Goal: Check status: Check status

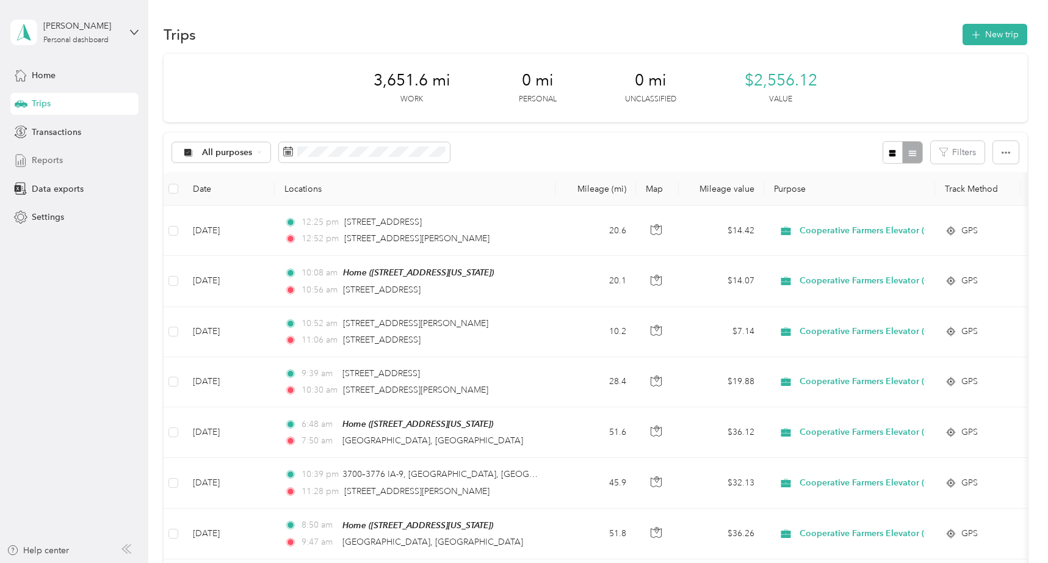
click at [65, 161] on div "Reports" at bounding box center [74, 161] width 128 height 22
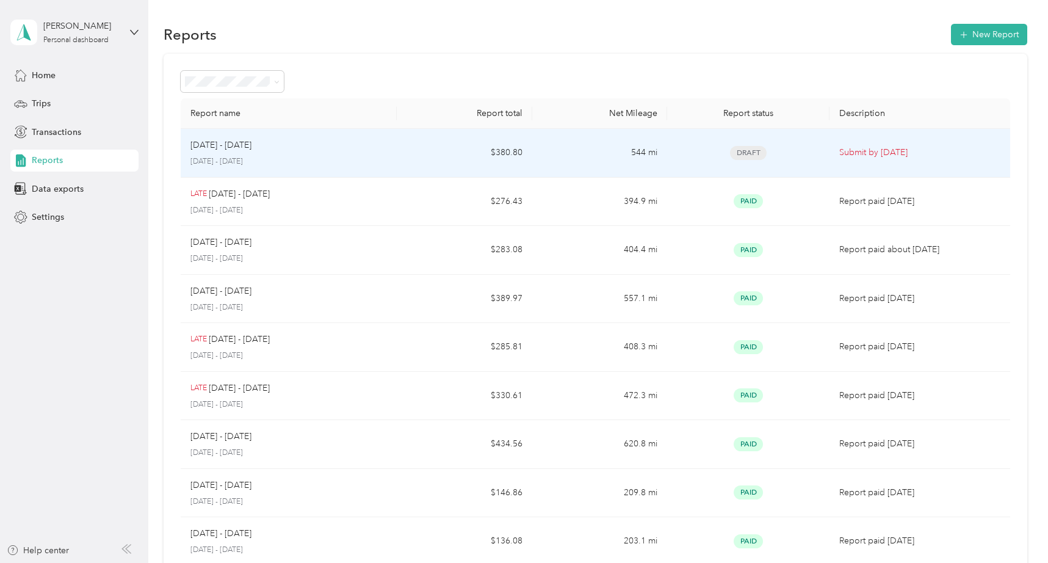
click at [241, 153] on div "[DATE] - [DATE] [DATE] - [DATE]" at bounding box center [289, 153] width 197 height 29
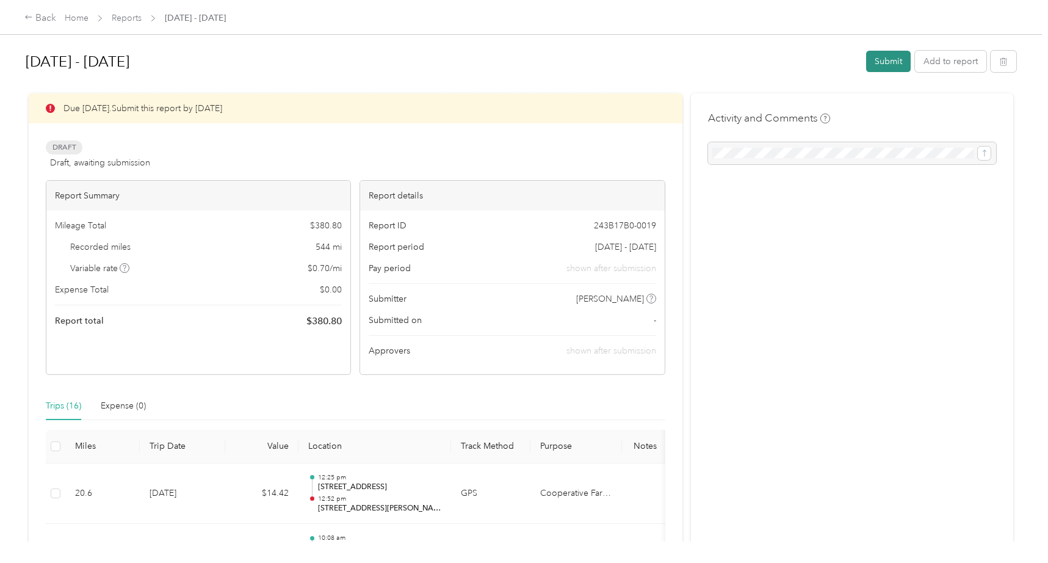
click at [881, 60] on button "Submit" at bounding box center [888, 61] width 45 height 21
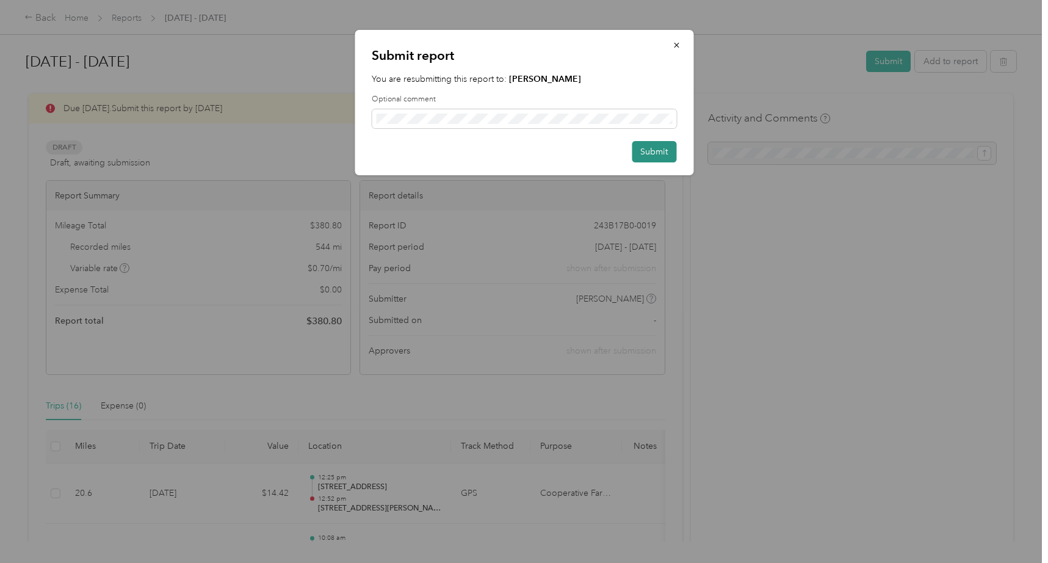
click at [658, 157] on button "Submit" at bounding box center [654, 151] width 45 height 21
